Goal: Task Accomplishment & Management: Manage account settings

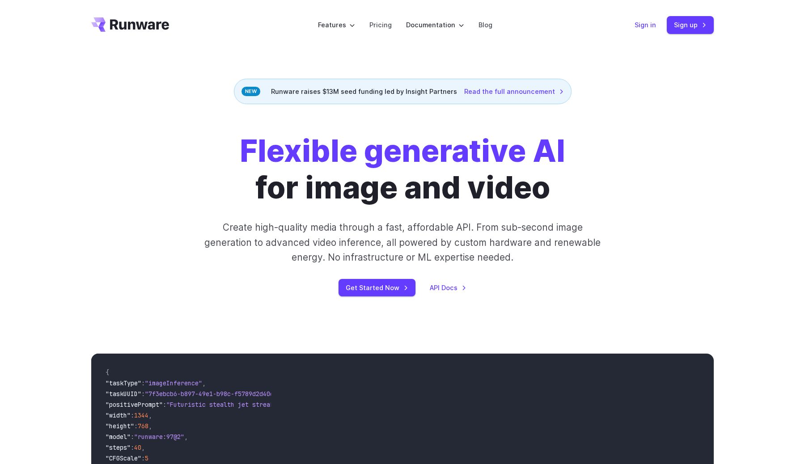
click at [645, 29] on link "Sign in" at bounding box center [645, 25] width 21 height 10
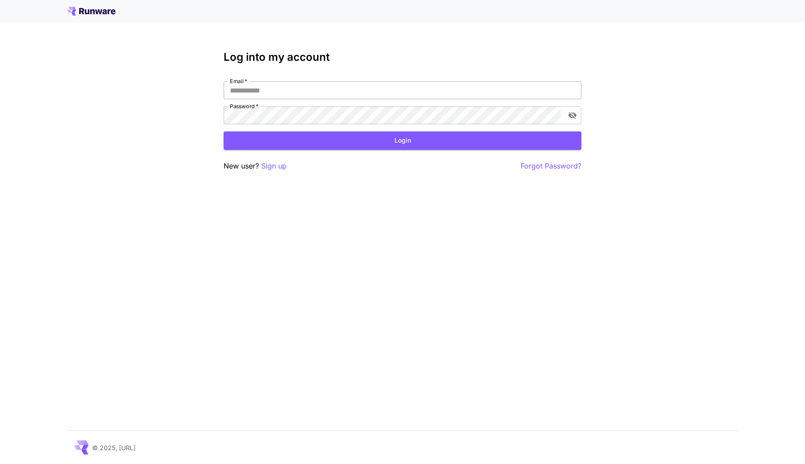
click at [294, 89] on input "Email   *" at bounding box center [403, 90] width 358 height 18
type input "**********"
click button "Login" at bounding box center [403, 140] width 358 height 18
